Goal: Transaction & Acquisition: Purchase product/service

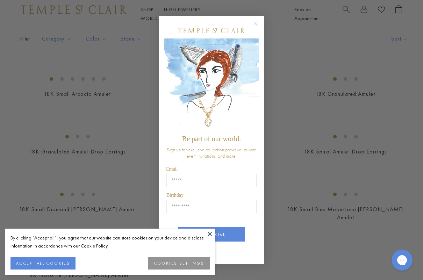
scroll to position [1334, 0]
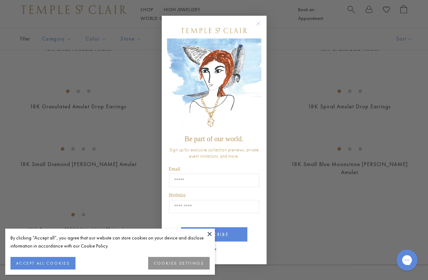
click at [259, 23] on circle "Close dialog" at bounding box center [258, 23] width 8 height 8
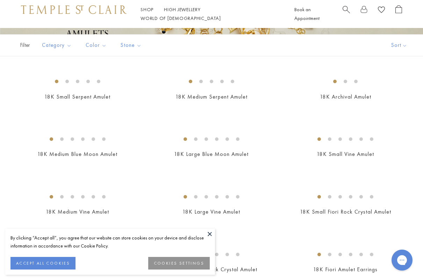
scroll to position [134, 0]
click at [183, 265] on button "COOKIES SETTINGS" at bounding box center [179, 263] width 62 height 13
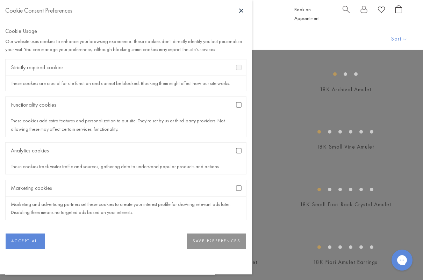
scroll to position [142, 0]
click at [242, 188] on div "Marketing cookies" at bounding box center [126, 188] width 241 height 16
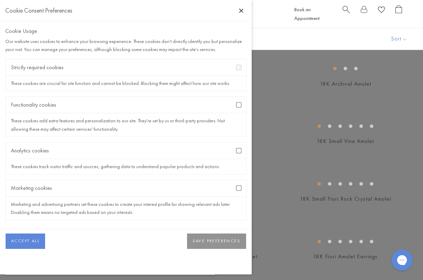
click at [231, 240] on button "SAVE PREFERENCES" at bounding box center [216, 241] width 59 height 15
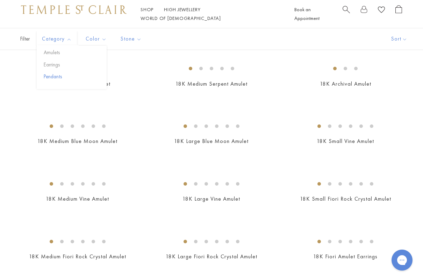
click at [55, 78] on button "Pendants" at bounding box center [74, 77] width 65 height 8
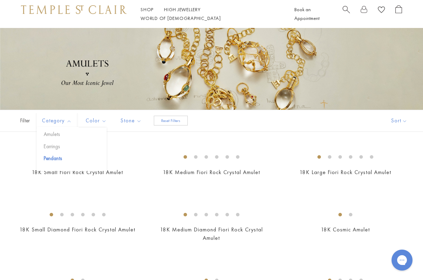
scroll to position [59, 0]
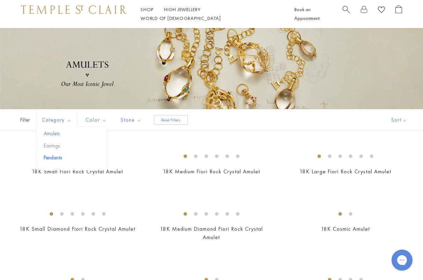
click at [60, 133] on button "Amulets" at bounding box center [74, 134] width 65 height 8
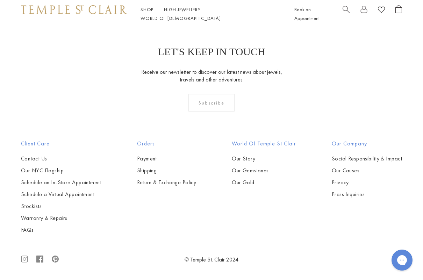
scroll to position [1243, 0]
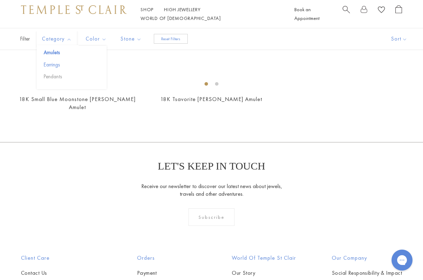
click at [60, 65] on button "Earrings" at bounding box center [74, 65] width 65 height 8
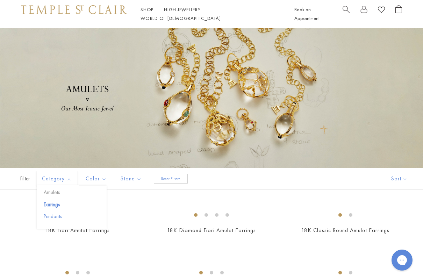
click at [53, 216] on button "Pendants" at bounding box center [74, 217] width 65 height 8
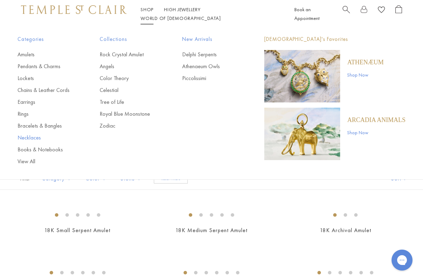
click at [42, 138] on link "Necklaces" at bounding box center [44, 138] width 54 height 8
click at [49, 66] on link "Pendants & Charms" at bounding box center [44, 67] width 54 height 8
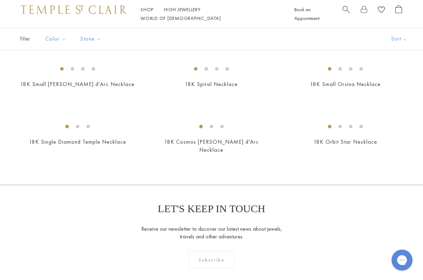
scroll to position [688, 0]
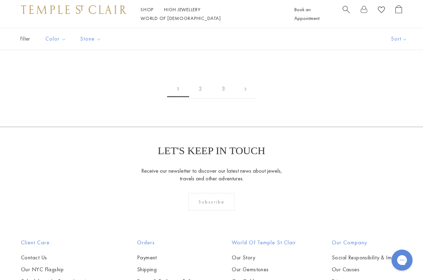
scroll to position [1326, 0]
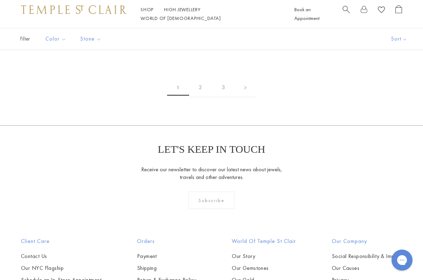
click at [0, 0] on img at bounding box center [0, 0] width 0 height 0
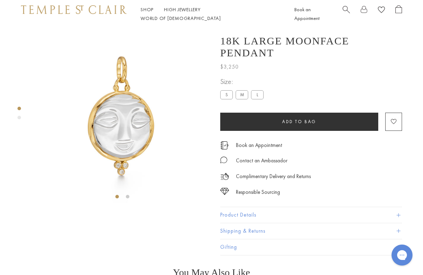
click at [257, 98] on label "L" at bounding box center [257, 94] width 13 height 9
click at [242, 98] on label "M" at bounding box center [242, 94] width 13 height 9
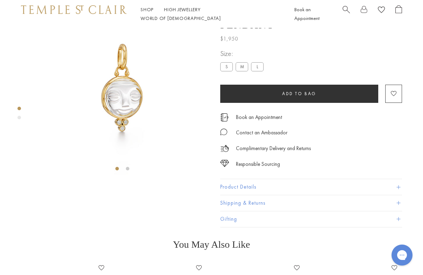
click at [231, 71] on label "S" at bounding box center [226, 66] width 13 height 9
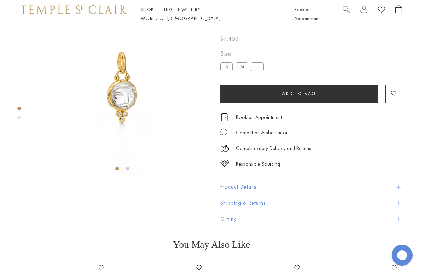
click at [243, 71] on label "M" at bounding box center [242, 66] width 13 height 9
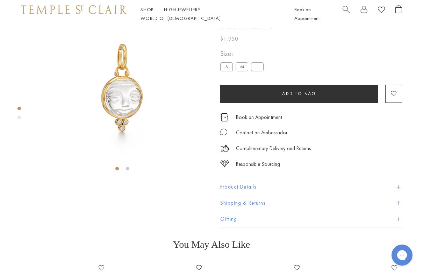
click at [254, 71] on label "L" at bounding box center [257, 66] width 13 height 9
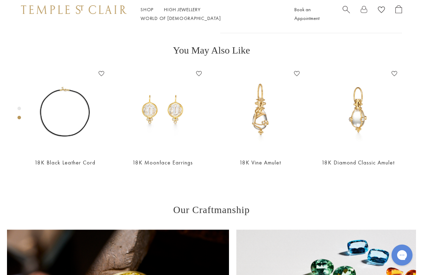
scroll to position [219, 0]
